Goal: Ask a question

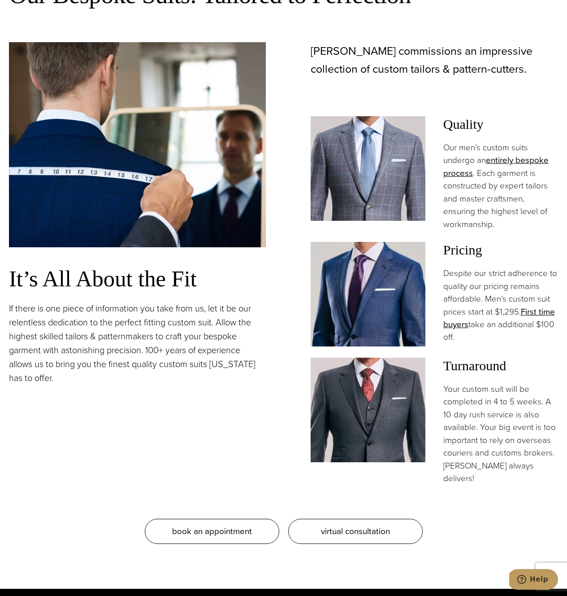
click at [242, 442] on div "It’s All About the Fit If there is one piece of information you take from us, l…" at bounding box center [137, 263] width 257 height 443
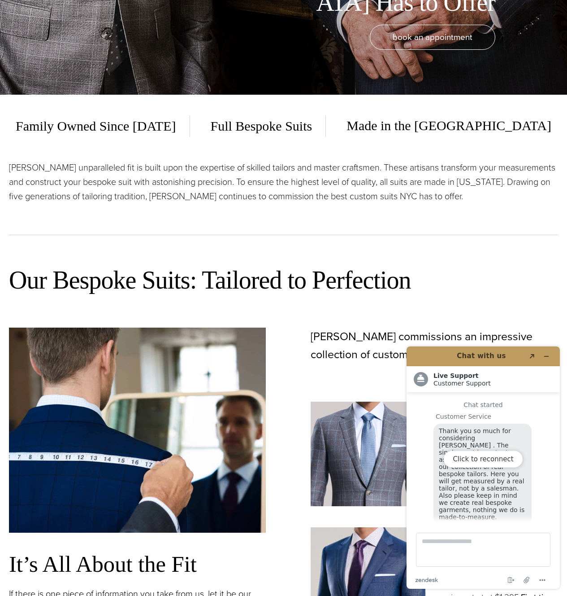
scroll to position [9, 0]
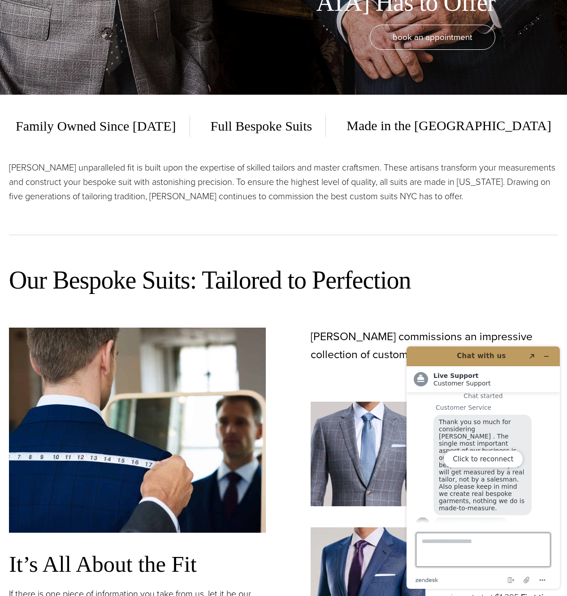
click at [472, 539] on textarea "Type a message here..." at bounding box center [483, 549] width 135 height 34
click at [438, 549] on textarea "Type a message here..." at bounding box center [483, 549] width 135 height 34
click at [438, 548] on textarea "Type a message here..." at bounding box center [483, 549] width 135 height 34
click at [486, 457] on button "Click to reconnect" at bounding box center [483, 458] width 79 height 17
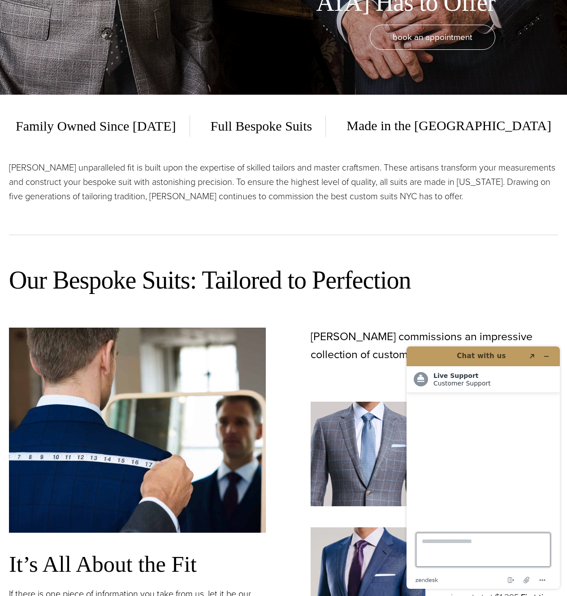
click at [456, 549] on textarea "Type a message here..." at bounding box center [483, 549] width 135 height 34
type textarea "**********"
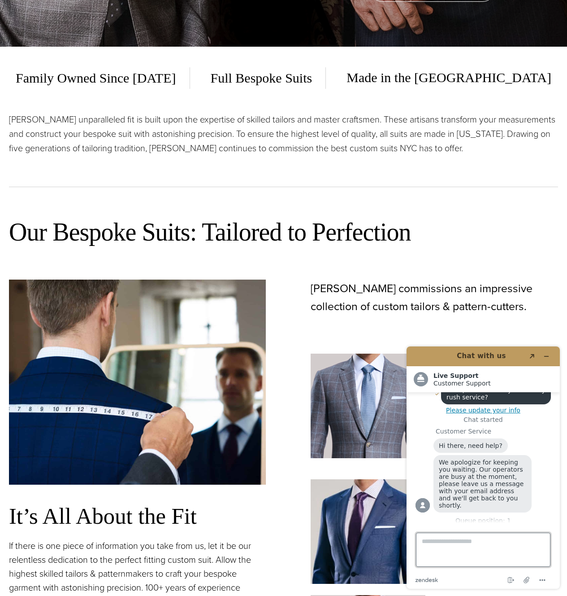
scroll to position [552, 0]
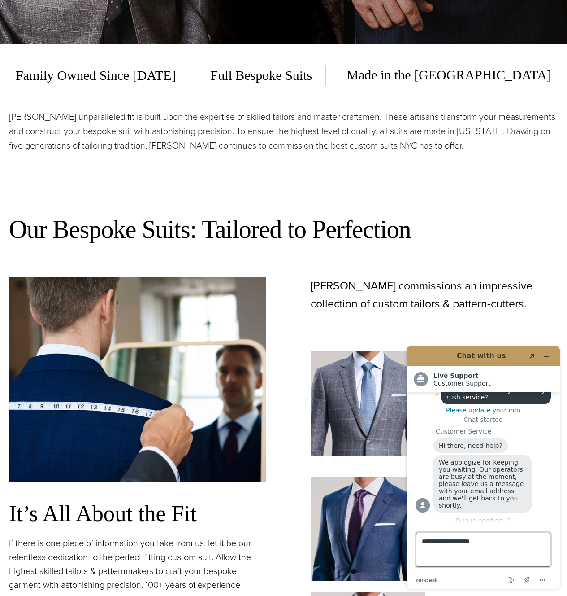
type textarea "**********"
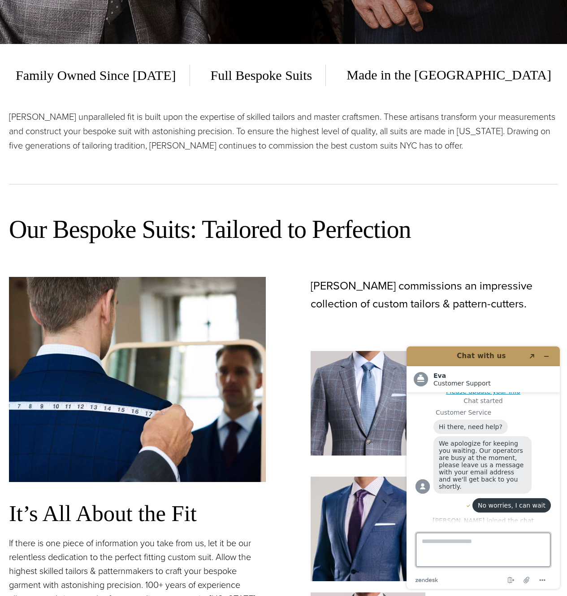
scroll to position [79, 0]
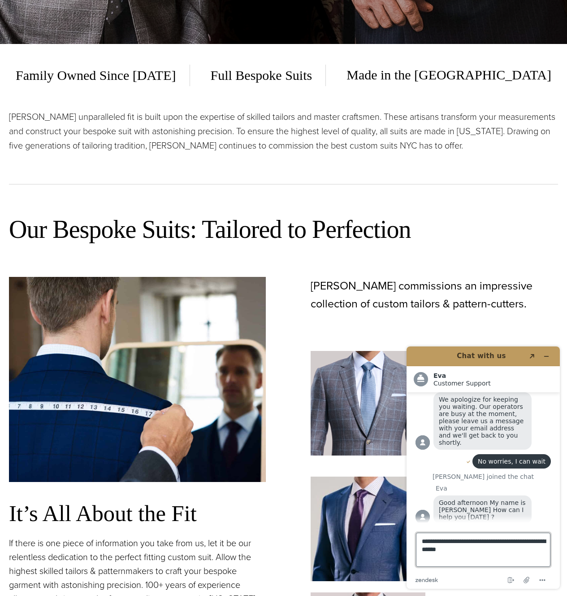
type textarea "**********"
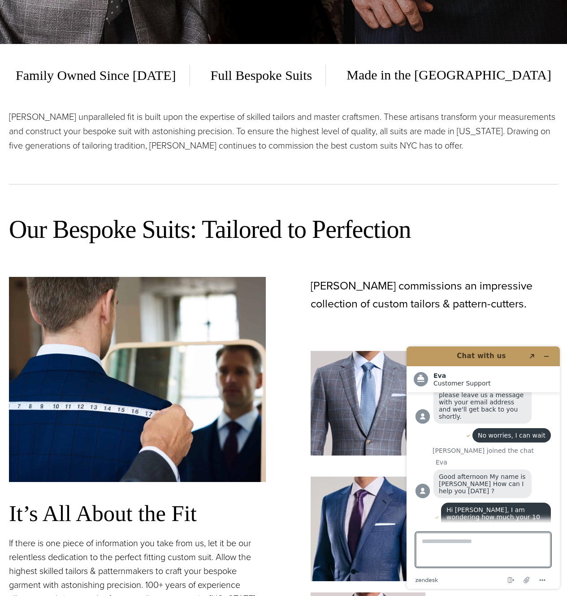
click at [460, 506] on span "Hi Eva, I am wondering how much your 10 day rush service costs" at bounding box center [495, 517] width 96 height 22
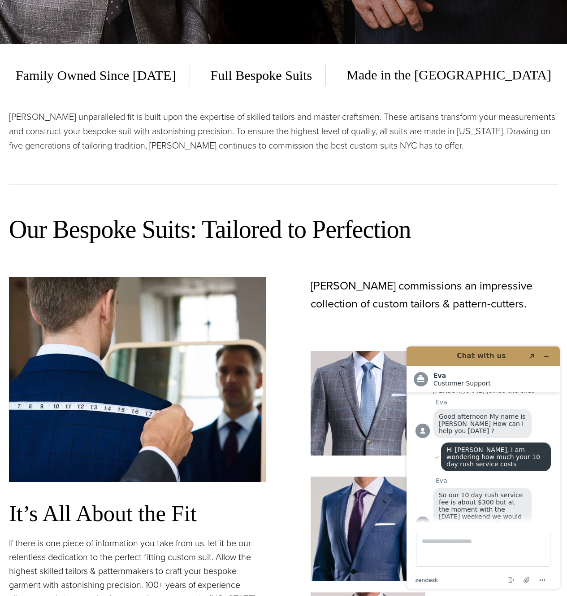
click at [460, 501] on span "So our 10 day rush service fee is about $300 but at the moment with the labor d…" at bounding box center [482, 509] width 86 height 36
click at [449, 546] on textarea "Type a message here..." at bounding box center [483, 549] width 135 height 34
type textarea "*"
type textarea "**********"
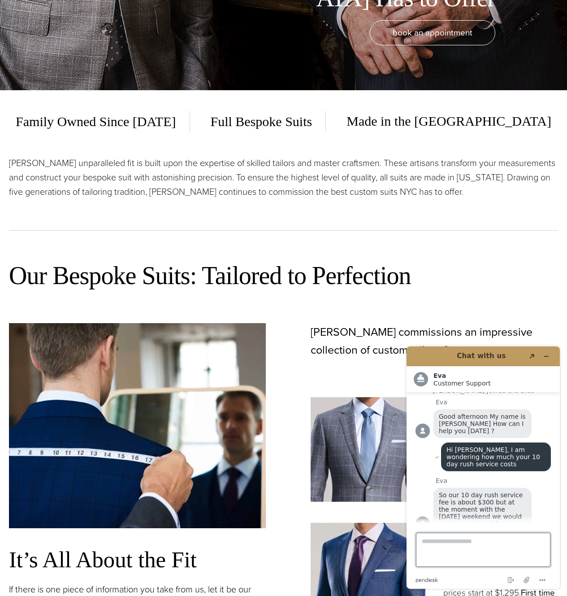
scroll to position [198, 0]
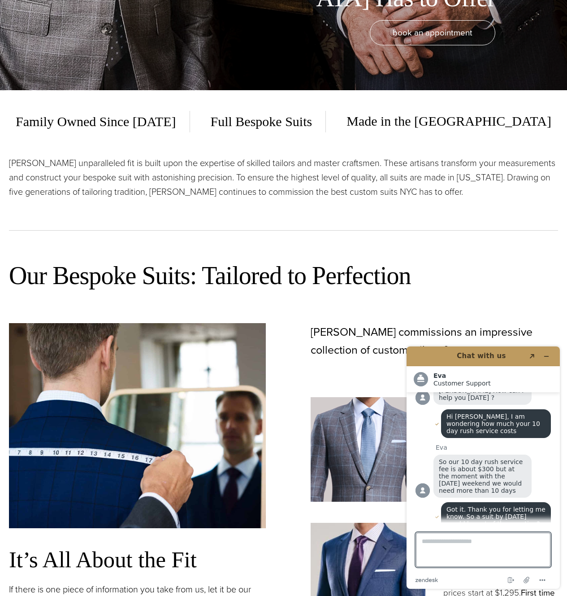
click at [488, 509] on span "Got it. Thank you for letting me know. So a suit by August 30 would be out of t…" at bounding box center [497, 517] width 101 height 22
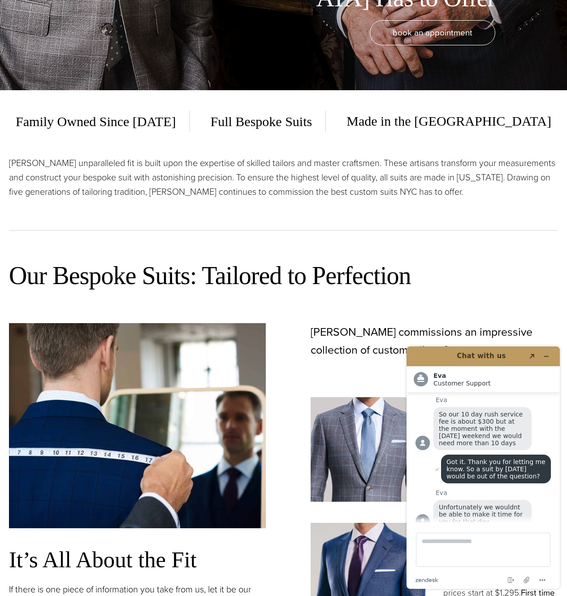
scroll to position [260, 0]
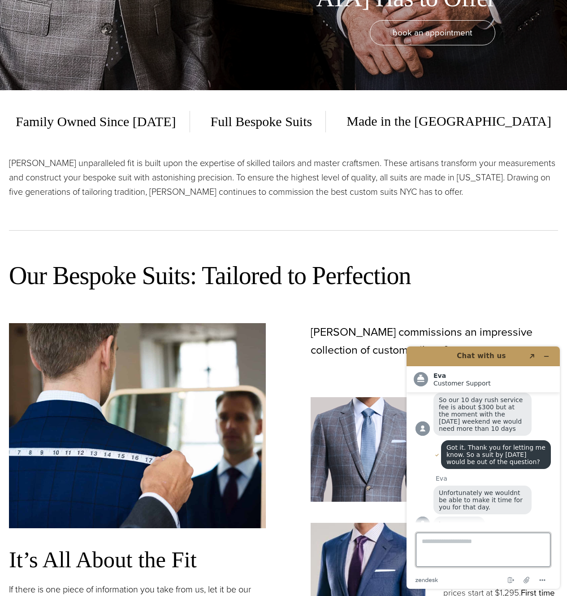
click at [451, 541] on textarea "Type a message here..." at bounding box center [483, 549] width 135 height 34
type textarea "**********"
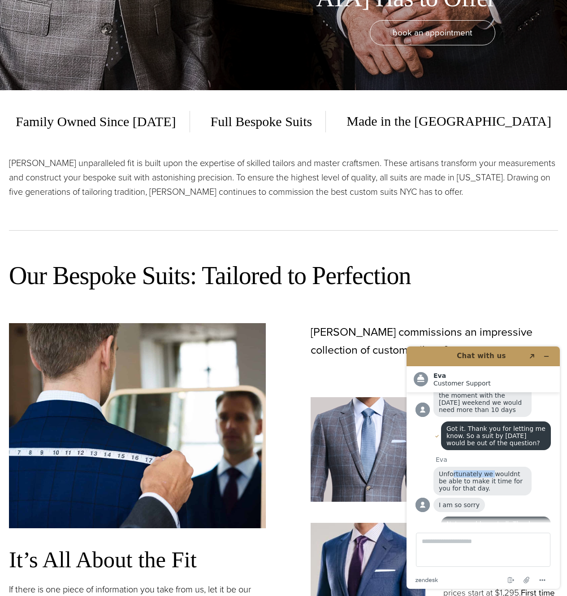
drag, startPoint x: 453, startPoint y: 461, endPoint x: 503, endPoint y: 461, distance: 50.2
click at [499, 470] on span "Unfortunately we wouldnt be able to make it time for you for that day." at bounding box center [482, 481] width 86 height 22
click at [503, 470] on span "Unfortunately we wouldnt be able to make it time for you for that day." at bounding box center [482, 481] width 86 height 22
click at [487, 475] on div "Unfortunately we wouldnt be able to make it time for you for that day." at bounding box center [483, 480] width 98 height 29
drag, startPoint x: 466, startPoint y: 452, endPoint x: 467, endPoint y: 462, distance: 9.9
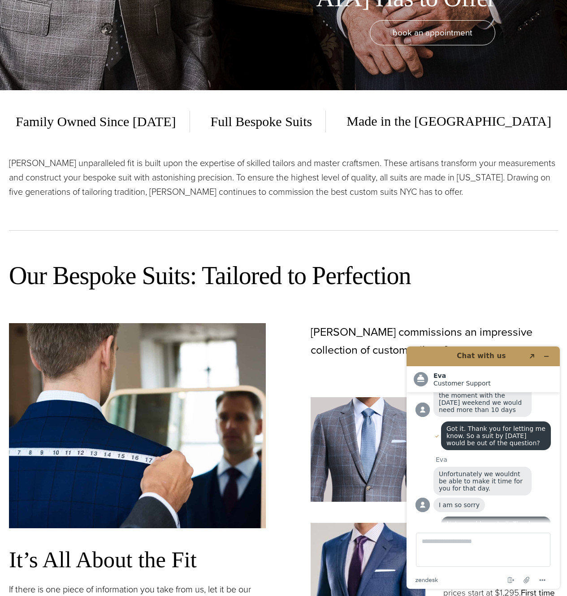
click at [466, 456] on div "Eva Unfortunately we wouldnt be able to make it time for you for that day. I am…" at bounding box center [483, 485] width 135 height 58
click at [467, 470] on span "Unfortunately we wouldnt be able to make it time for you for that day." at bounding box center [482, 481] width 86 height 22
click at [476, 252] on div "Our Bespoke Suits: Tailored to Perfection It’s All About the Fit If there is on…" at bounding box center [283, 556] width 567 height 628
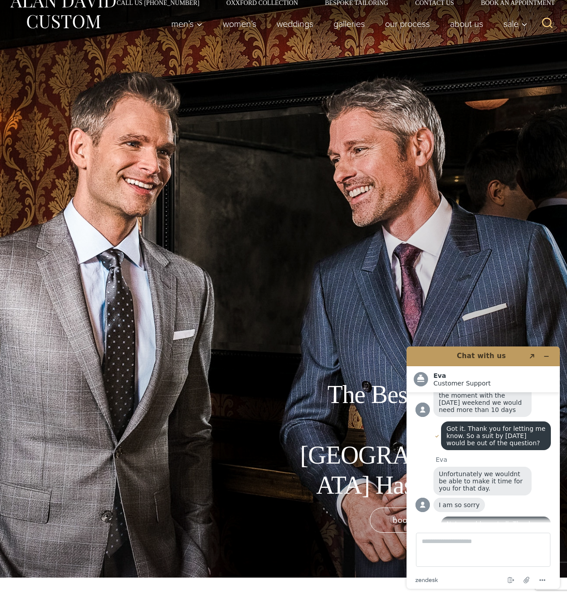
scroll to position [0, 0]
